Goal: Check status: Check status

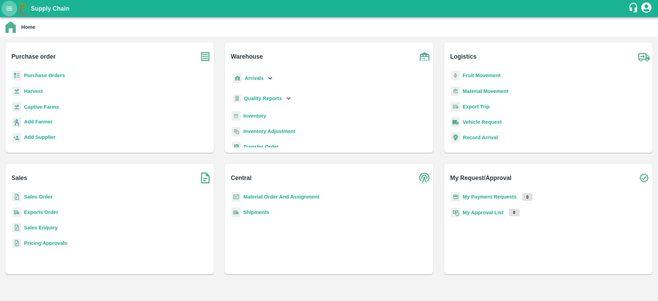
click at [6, 9] on icon "open drawer" at bounding box center [9, 9] width 8 height 8
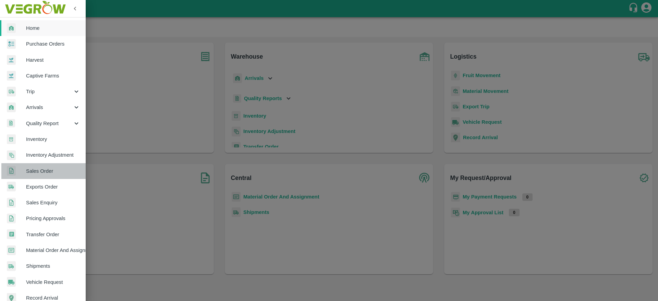
click at [46, 176] on link "Sales Order" at bounding box center [43, 171] width 86 height 16
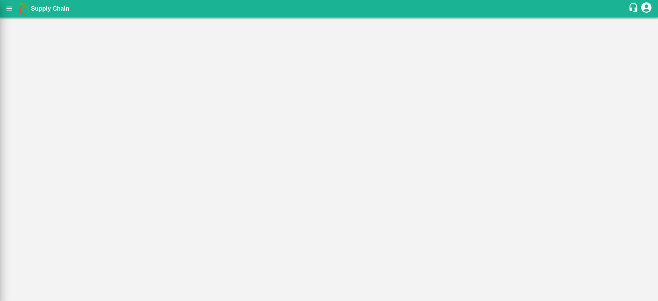
click at [46, 176] on div at bounding box center [329, 150] width 658 height 301
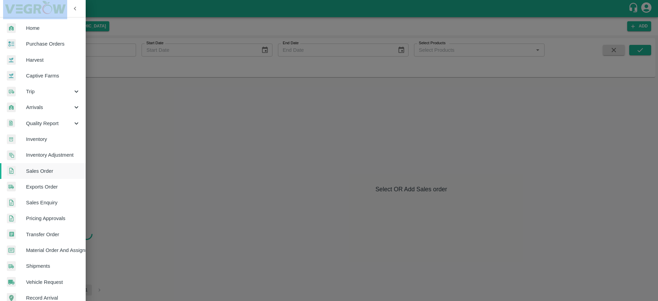
click at [46, 176] on link "Sales Order" at bounding box center [43, 171] width 86 height 16
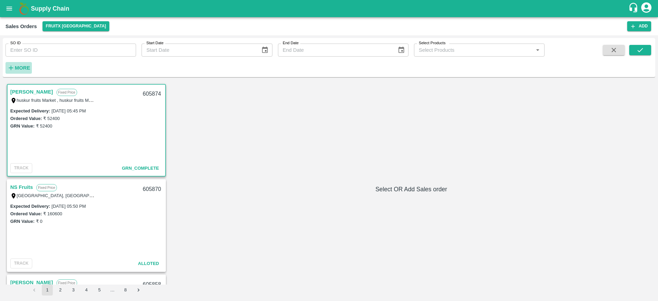
click at [19, 70] on strong "More" at bounding box center [22, 67] width 15 height 5
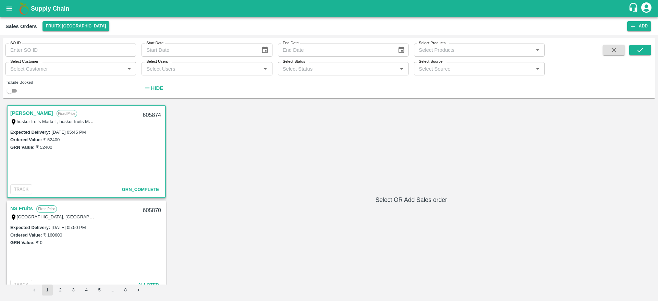
click at [308, 73] on div "Select Status   *" at bounding box center [343, 68] width 131 height 13
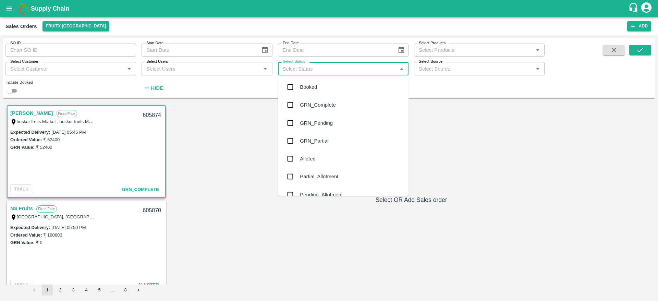
click at [329, 191] on div "Pending_Allotment" at bounding box center [321, 195] width 43 height 8
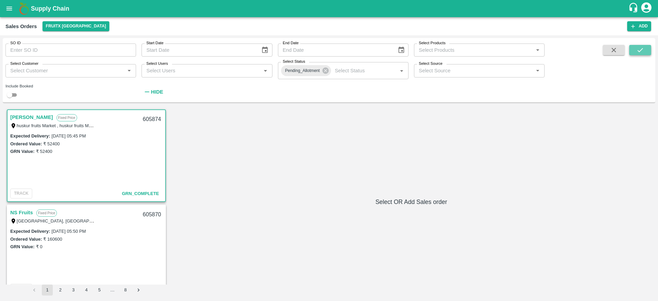
click at [637, 51] on icon "submit" at bounding box center [640, 50] width 8 height 8
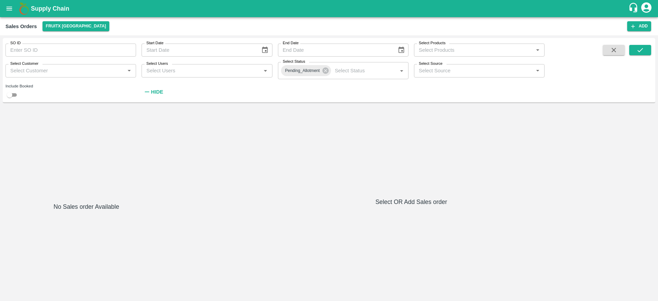
click at [34, 4] on h1 "Supply Chain" at bounding box center [329, 9] width 597 height 10
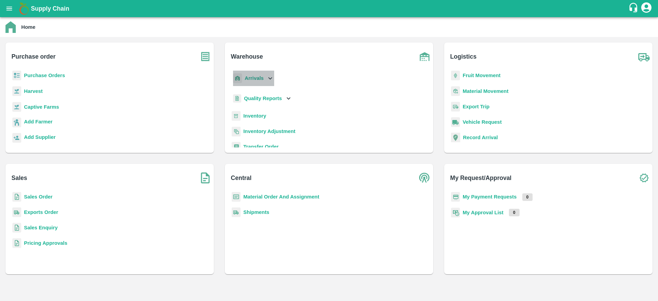
click at [268, 76] on icon at bounding box center [270, 78] width 8 height 8
click at [270, 110] on span "DC Arrivals" at bounding box center [262, 110] width 25 height 8
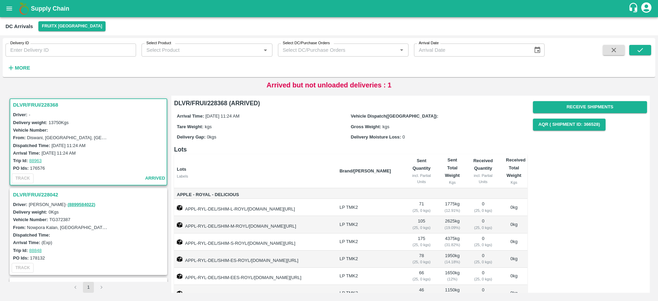
click at [34, 106] on h3 "DLVR/FRUI/228368" at bounding box center [89, 104] width 153 height 9
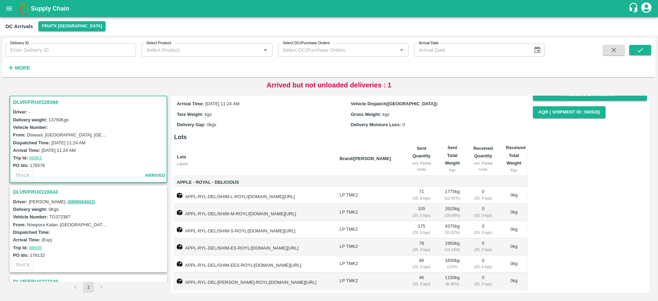
scroll to position [49, 0]
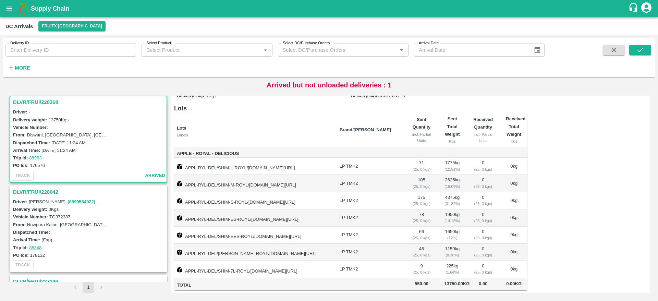
click at [41, 190] on h3 "DLVR/FRUI/228042" at bounding box center [89, 191] width 153 height 9
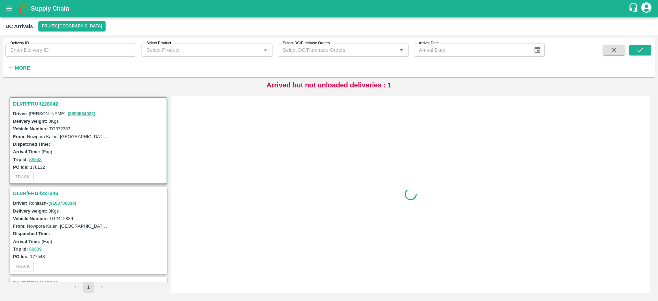
scroll to position [92, 0]
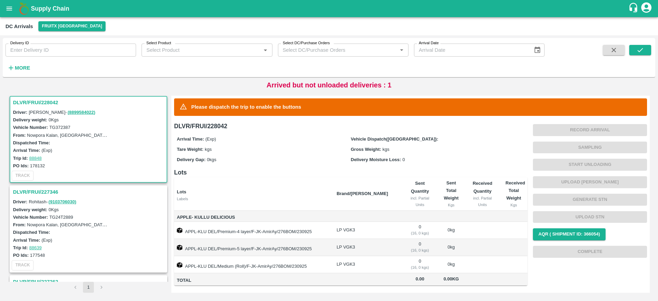
click at [38, 190] on h3 "DLVR/FRUI/227346" at bounding box center [89, 191] width 153 height 9
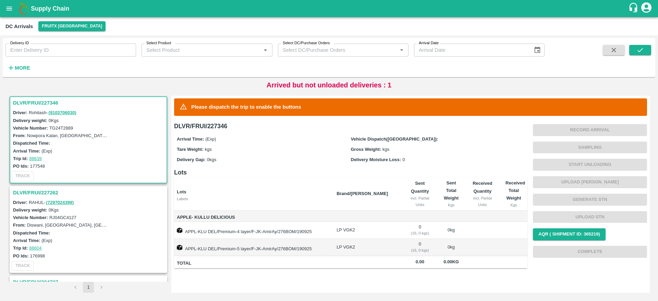
scroll to position [182, 0]
